Goal: Check status: Check status

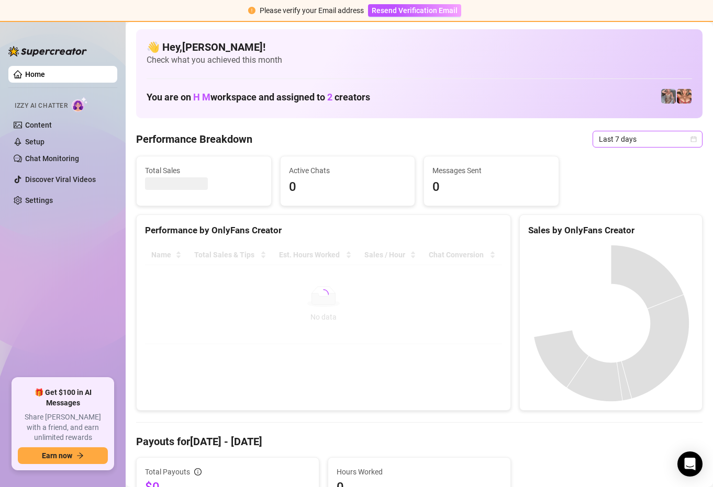
click at [682, 136] on span "Last 7 days" at bounding box center [647, 139] width 97 height 16
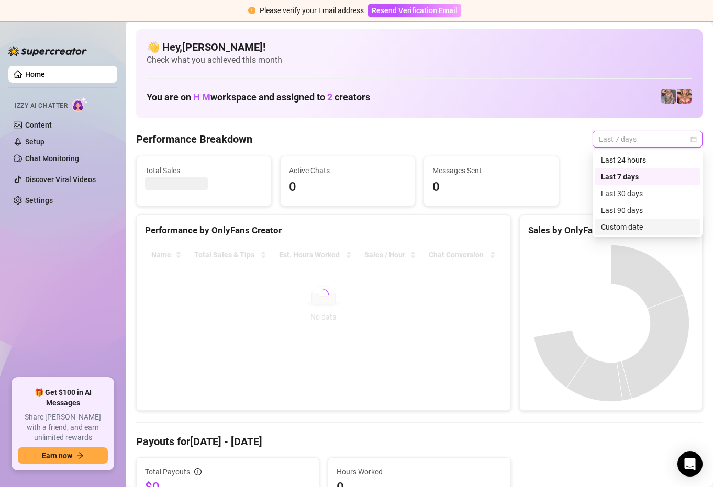
click at [611, 226] on div "Custom date" at bounding box center [647, 227] width 93 height 12
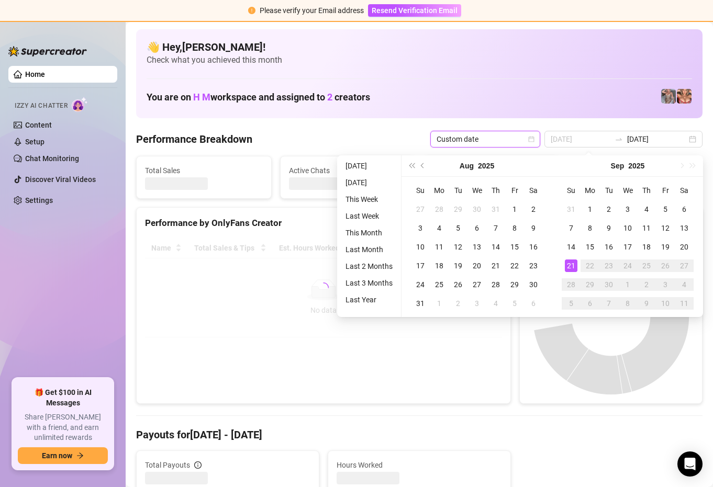
click at [572, 266] on div "21" at bounding box center [571, 266] width 13 height 13
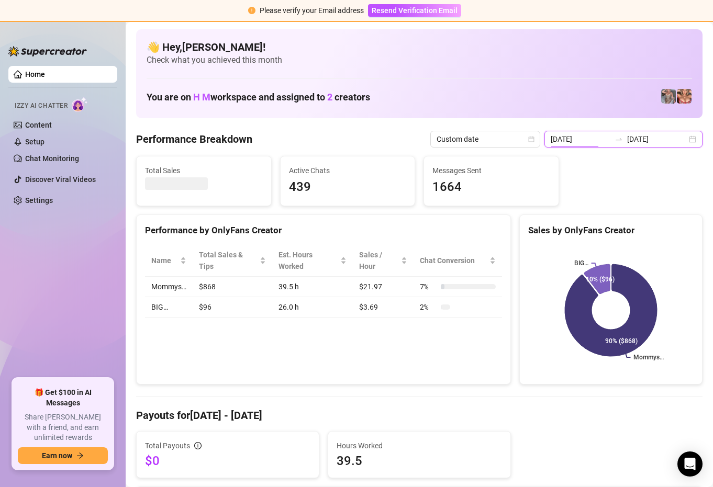
click at [610, 134] on input "[DATE]" at bounding box center [580, 139] width 60 height 12
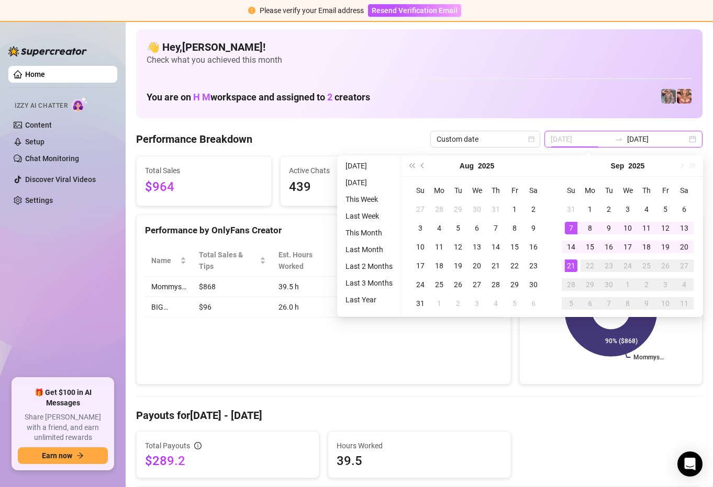
type input "[DATE]"
click at [573, 262] on div "21" at bounding box center [571, 266] width 13 height 13
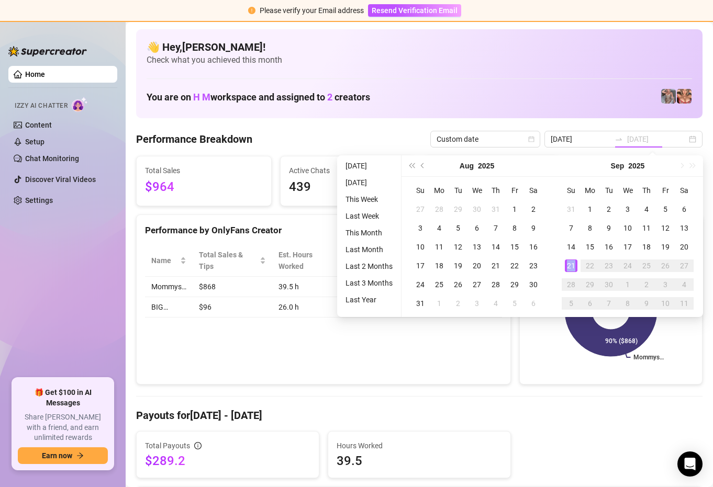
click at [573, 262] on div "21" at bounding box center [571, 266] width 13 height 13
type input "[DATE]"
